Goal: Find specific page/section: Find specific page/section

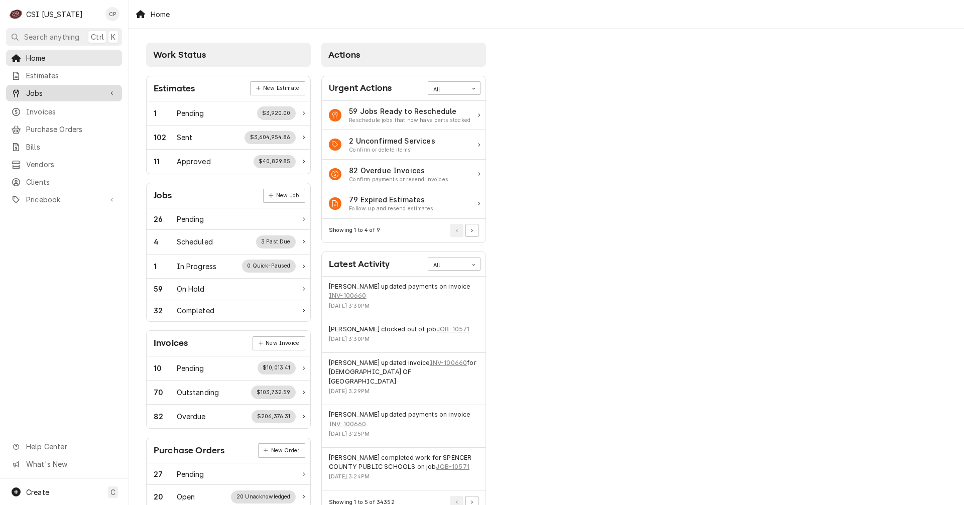
click at [47, 93] on span "Jobs" at bounding box center [64, 93] width 76 height 11
click at [48, 106] on span "Jobs" at bounding box center [71, 110] width 91 height 11
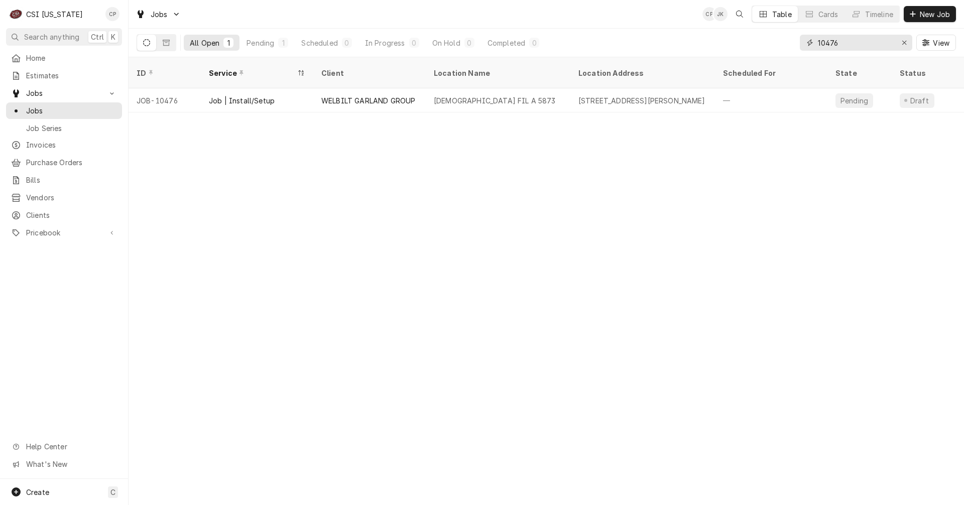
drag, startPoint x: 846, startPoint y: 41, endPoint x: 709, endPoint y: 53, distance: 137.1
click at [709, 53] on div "All Open 1 Pending 1 Scheduled 0 In Progress 0 On Hold 0 Completed 0 10476 View" at bounding box center [546, 43] width 819 height 28
type input "c"
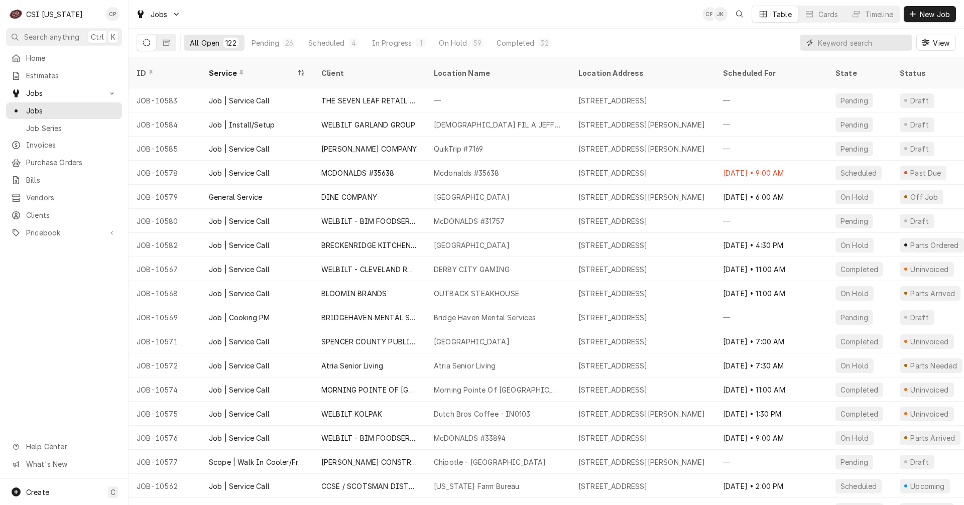
click at [845, 45] on input "Dynamic Content Wrapper" at bounding box center [862, 43] width 89 height 16
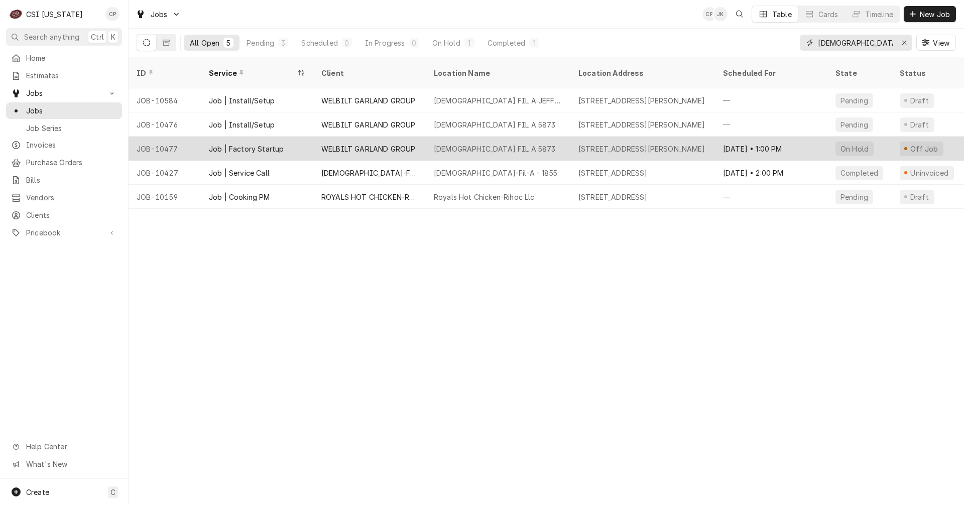
type input "[DEMOGRAPHIC_DATA]"
click at [676, 144] on div "[STREET_ADDRESS][PERSON_NAME]" at bounding box center [641, 149] width 127 height 11
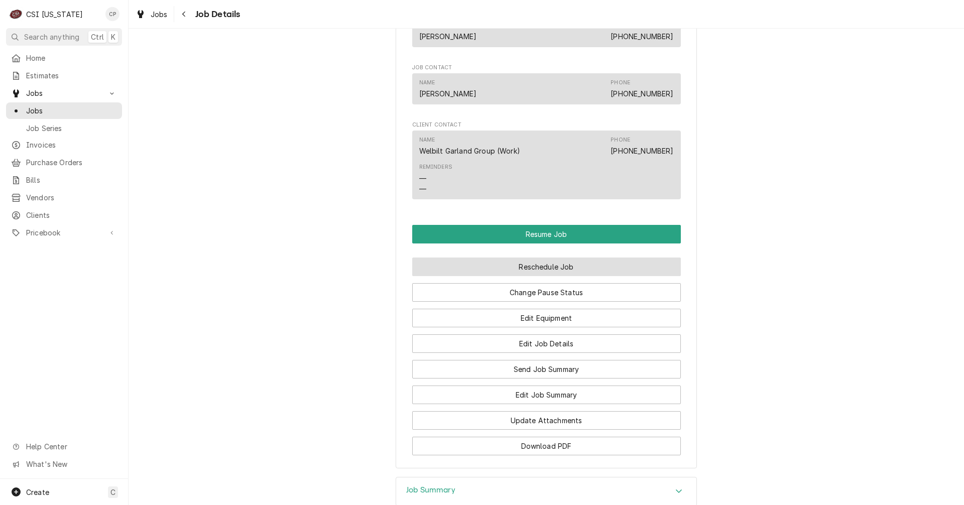
scroll to position [1406, 0]
